Goal: Find specific page/section: Find specific page/section

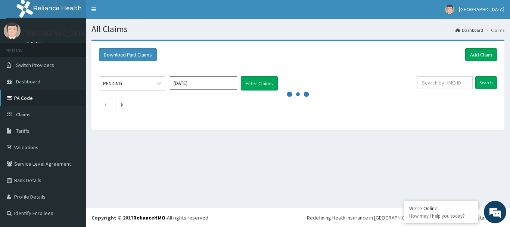
click at [31, 99] on link "PA Code" at bounding box center [43, 98] width 86 height 16
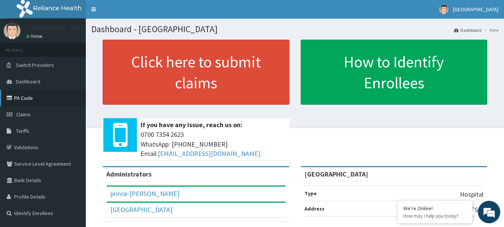
click at [35, 98] on link "PA Code" at bounding box center [43, 98] width 86 height 16
